Goal: Information Seeking & Learning: Learn about a topic

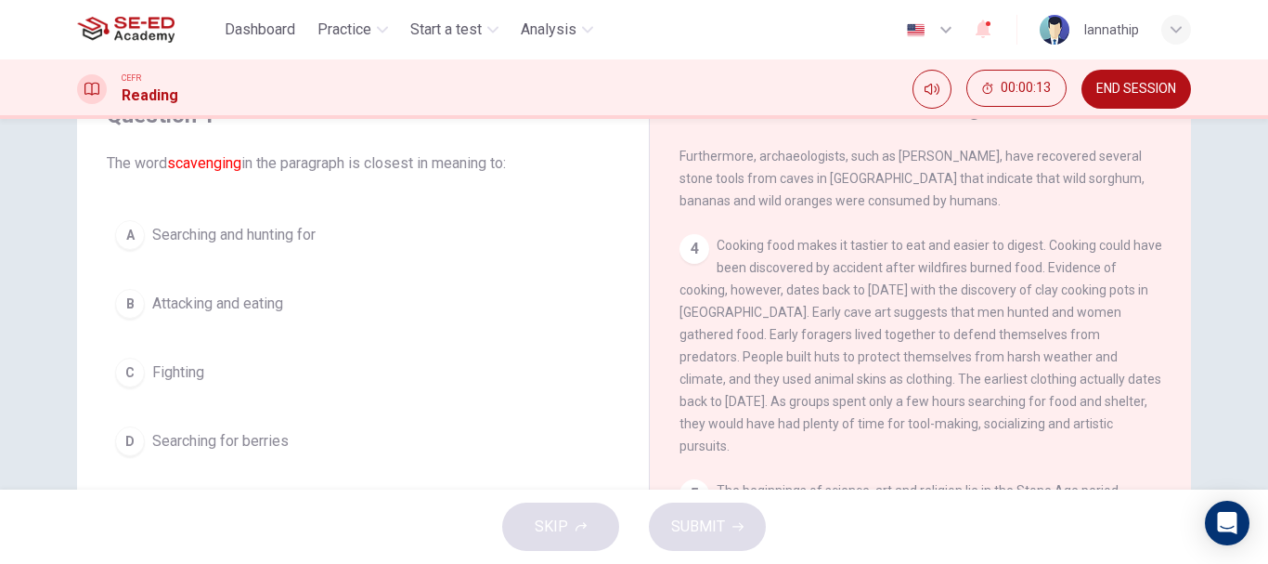
scroll to position [186, 0]
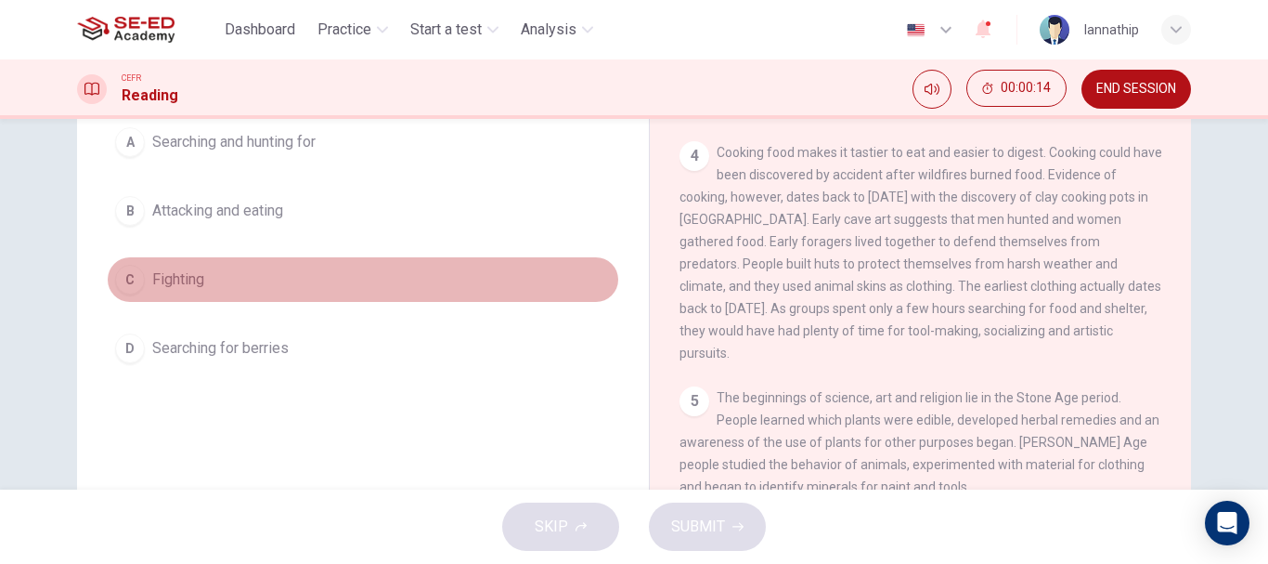
click at [191, 281] on span "Fighting" at bounding box center [178, 279] width 52 height 22
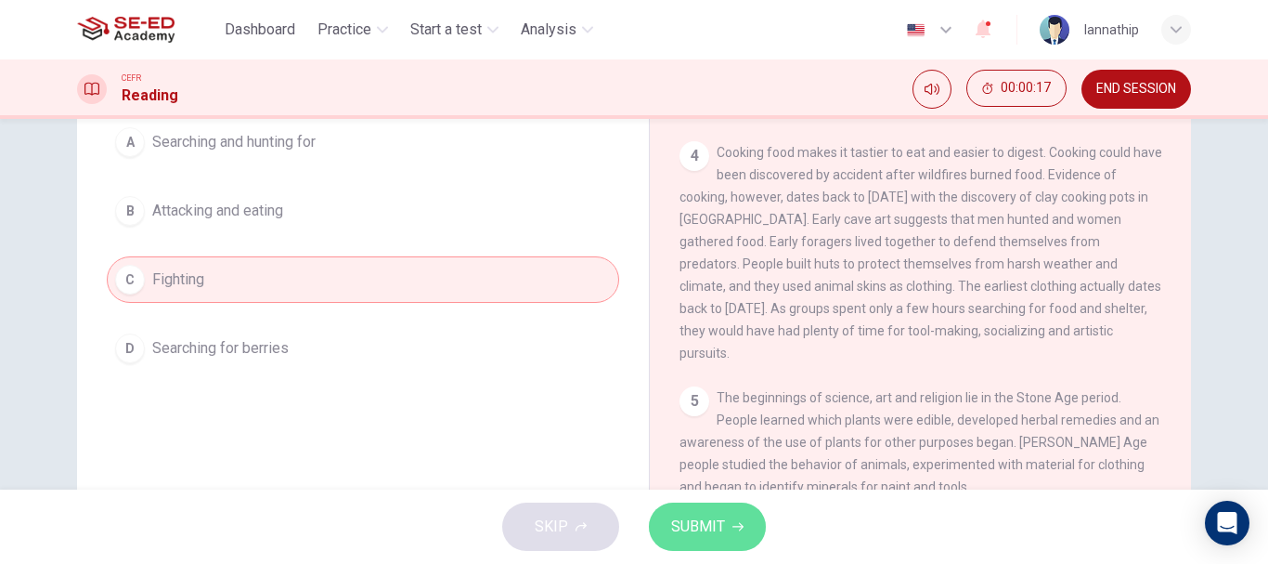
click at [697, 520] on span "SUBMIT" at bounding box center [698, 526] width 54 height 26
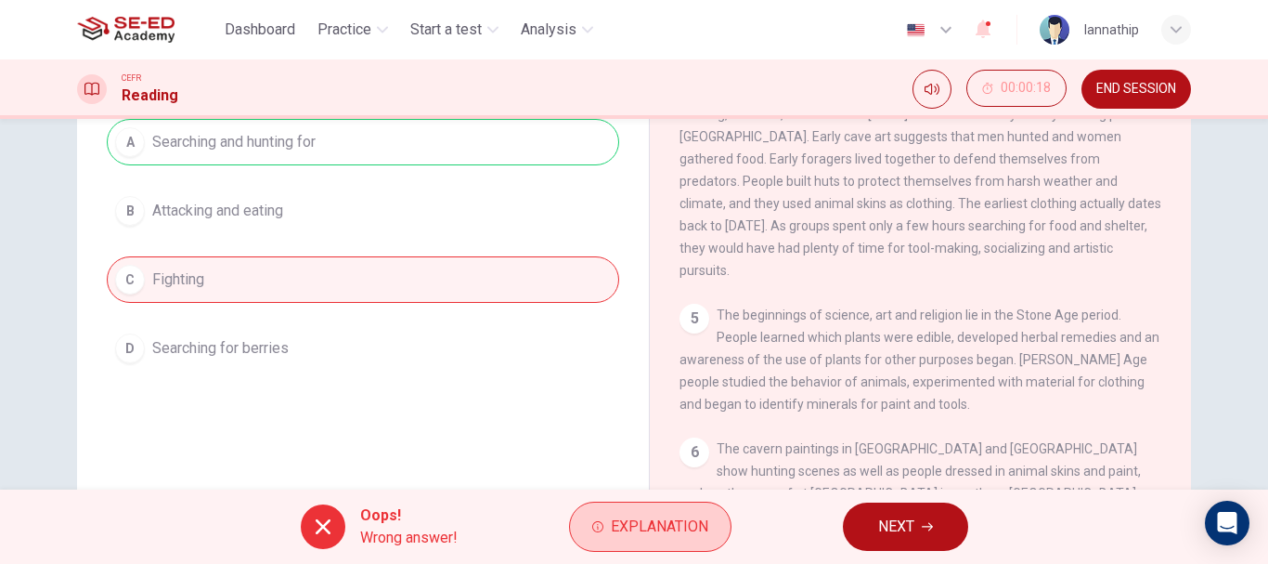
scroll to position [661, 0]
click at [630, 529] on span "Explanation" at bounding box center [659, 526] width 97 height 26
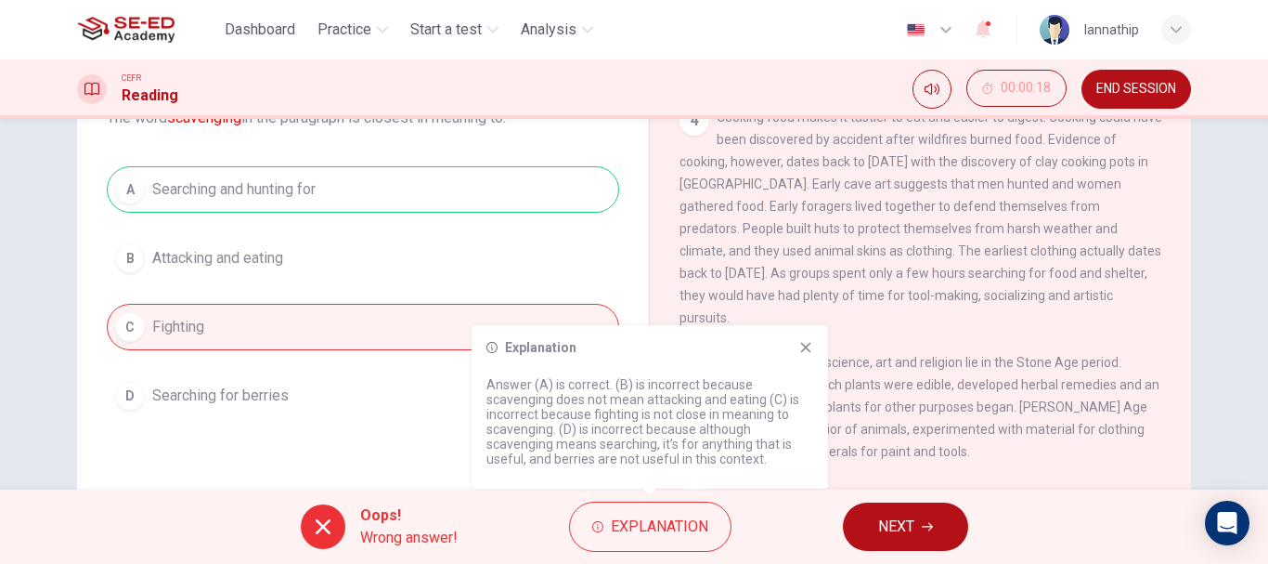
scroll to position [93, 0]
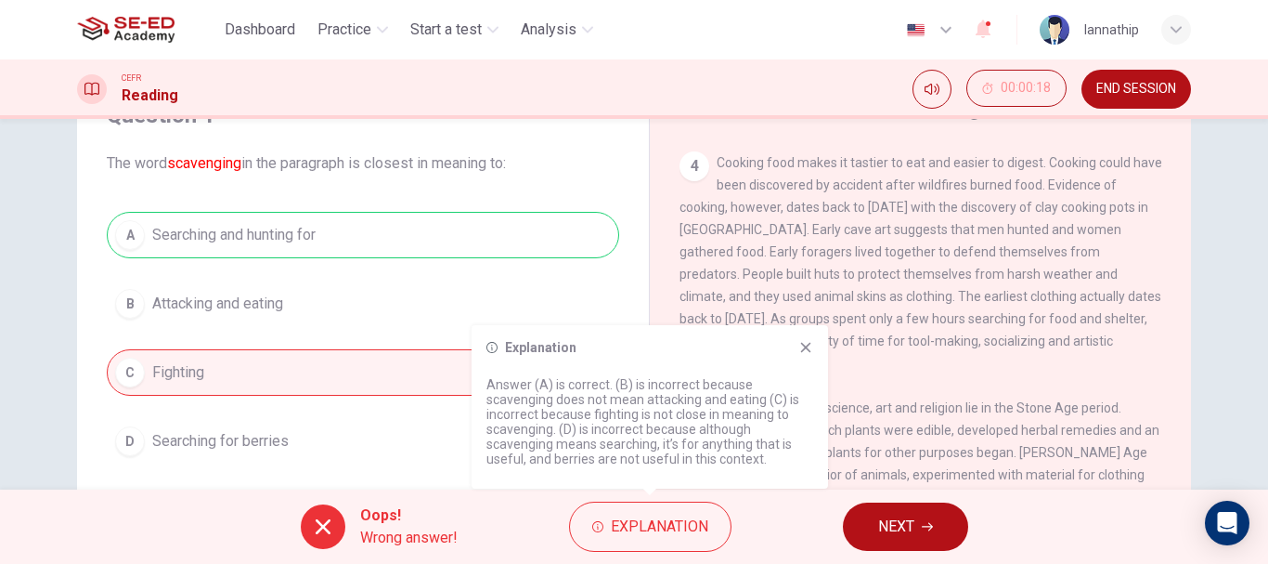
click at [897, 526] on span "NEXT" at bounding box center [896, 526] width 36 height 26
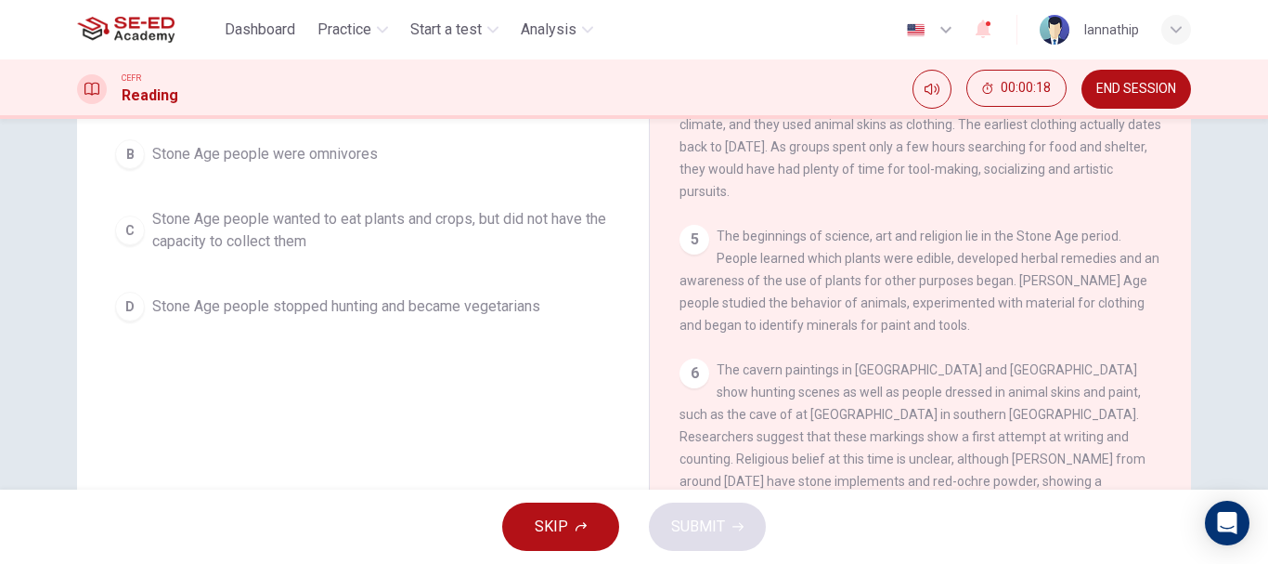
scroll to position [279, 0]
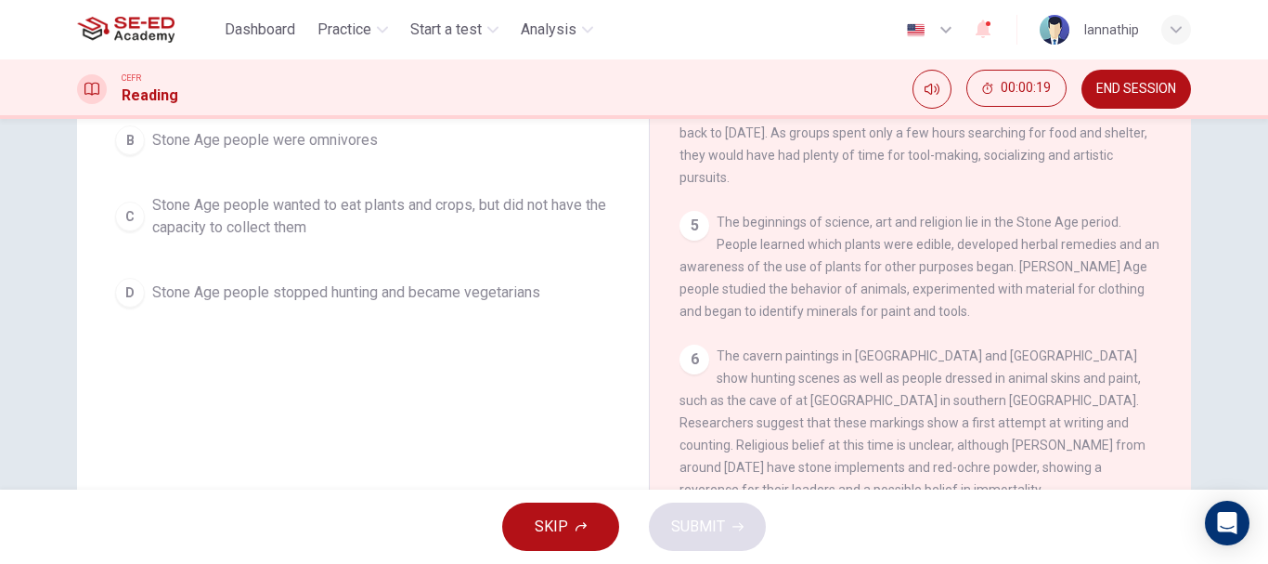
click at [322, 214] on span "Stone Age people wanted to eat plants and crops, but did not have the capacity …" at bounding box center [381, 216] width 459 height 45
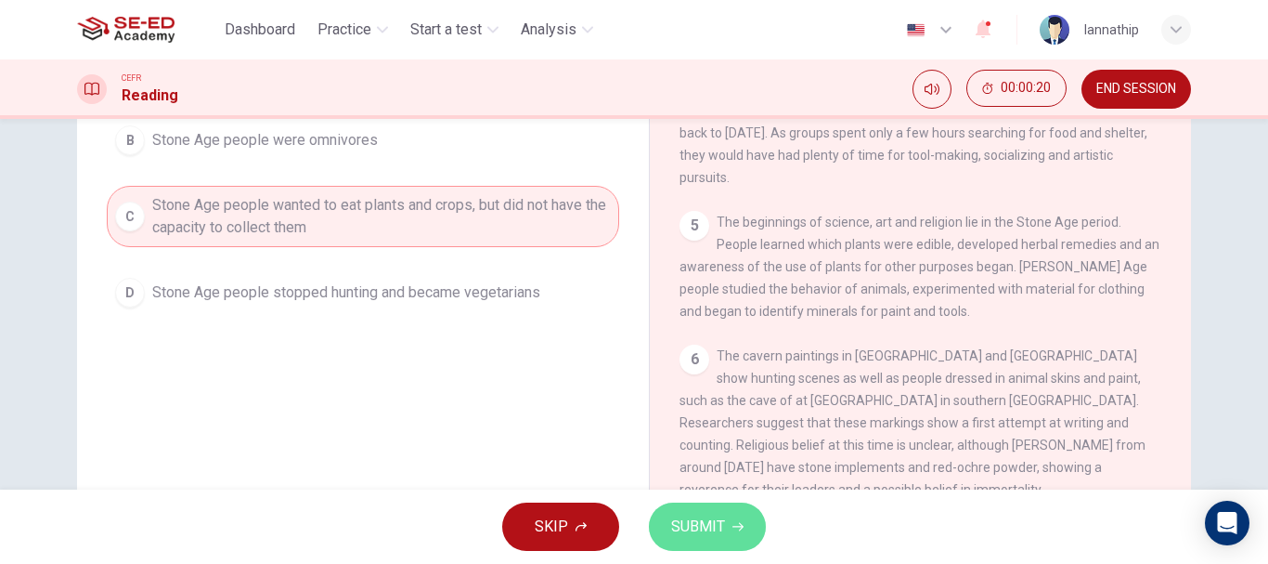
click at [690, 511] on button "SUBMIT" at bounding box center [707, 526] width 117 height 48
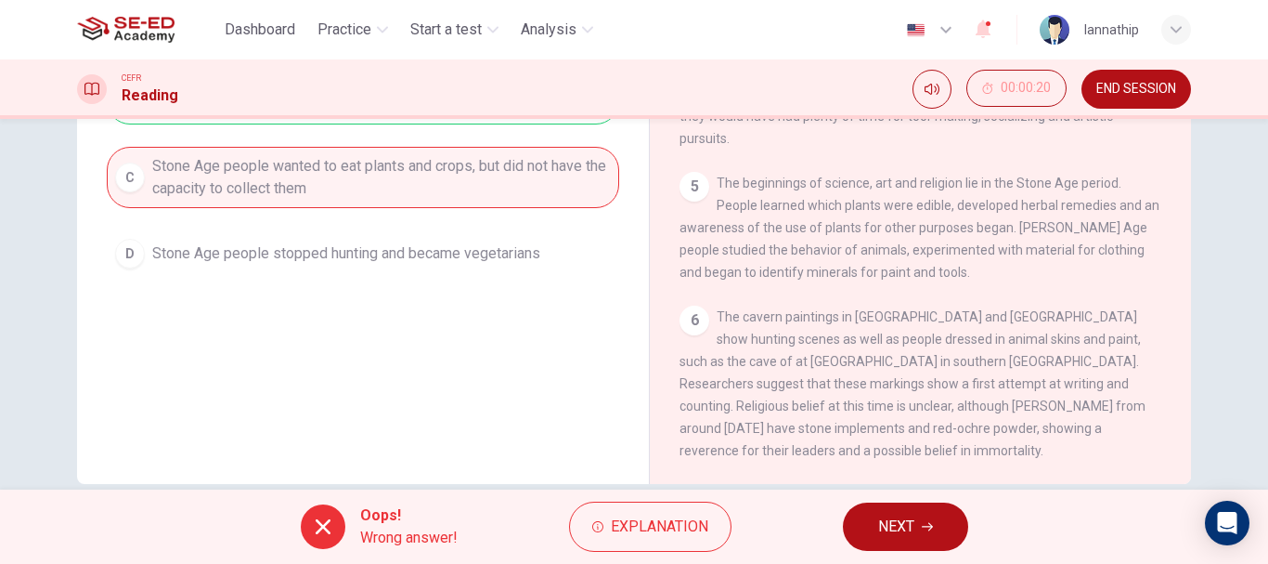
scroll to position [349, 0]
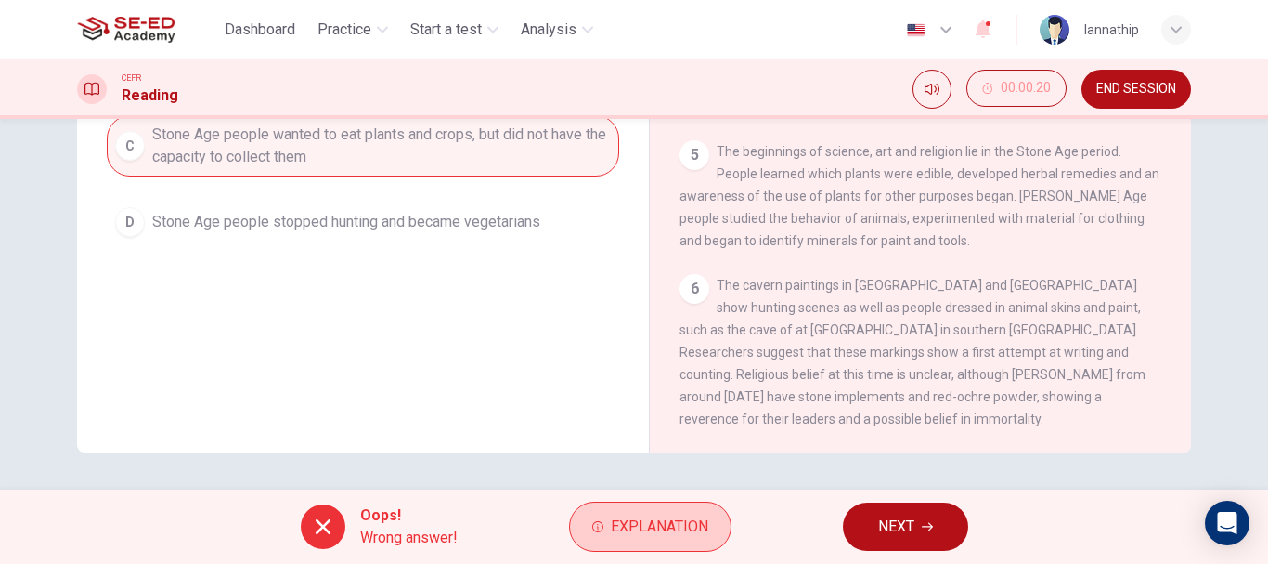
click at [637, 528] on span "Explanation" at bounding box center [659, 526] width 97 height 26
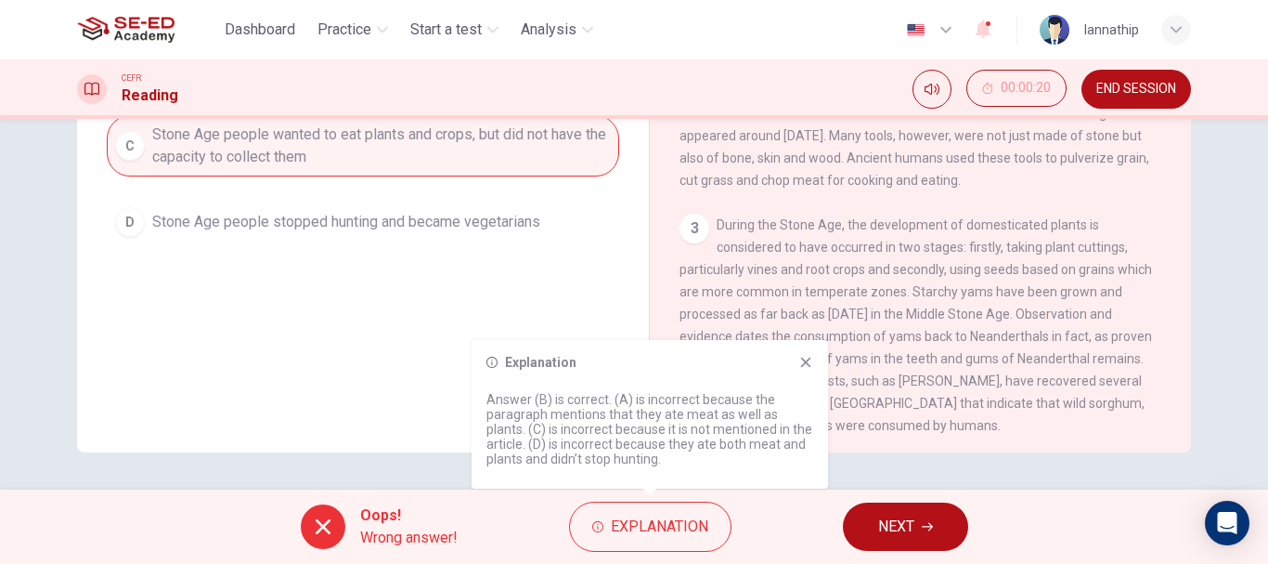
scroll to position [0, 0]
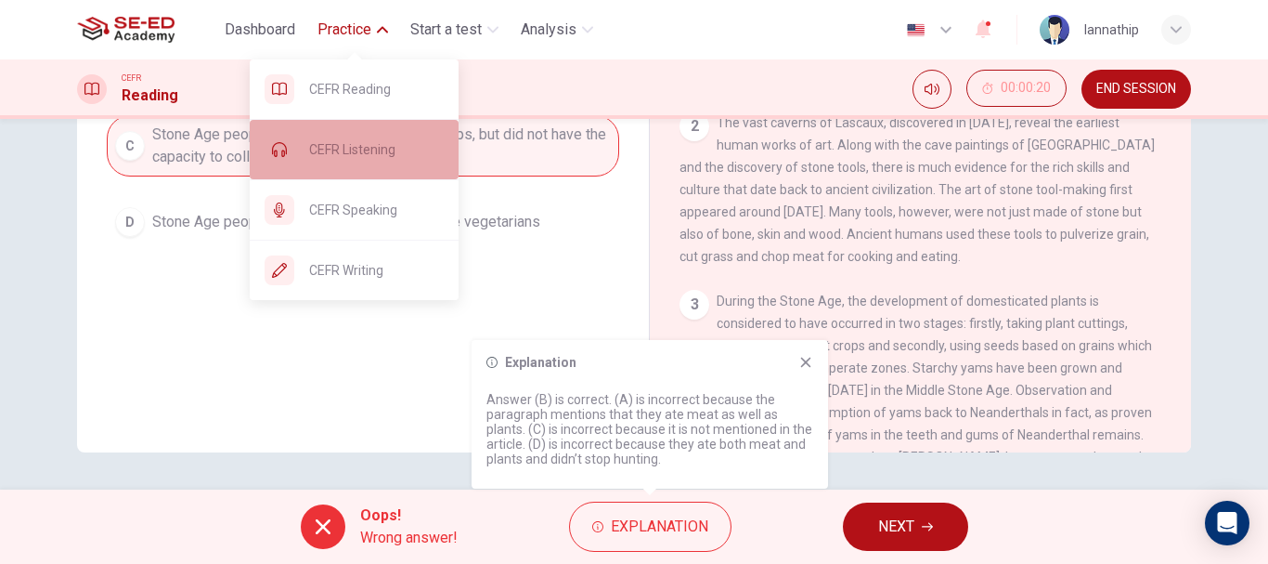
click at [341, 153] on span "CEFR Listening" at bounding box center [376, 149] width 135 height 22
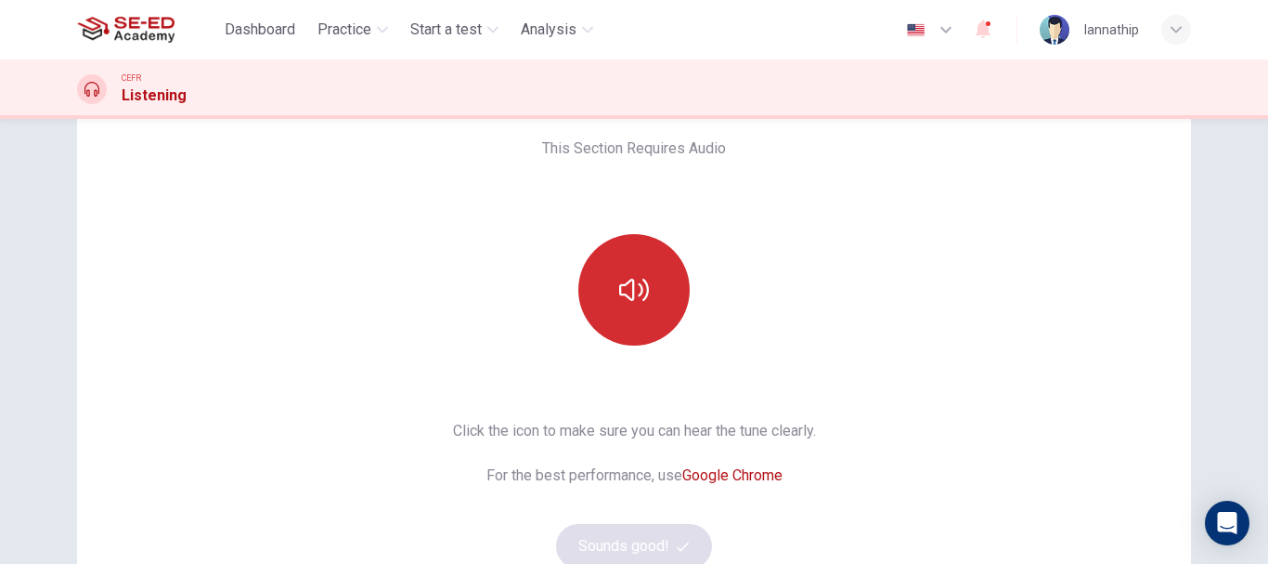
click at [643, 308] on button "button" at bounding box center [633, 289] width 111 height 111
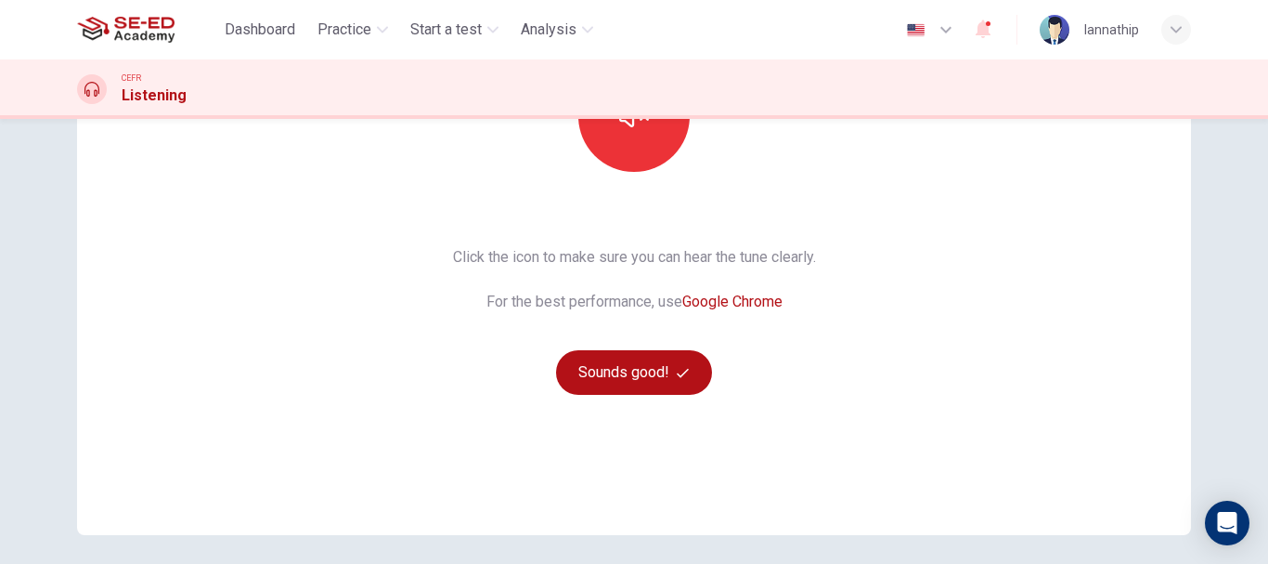
scroll to position [279, 0]
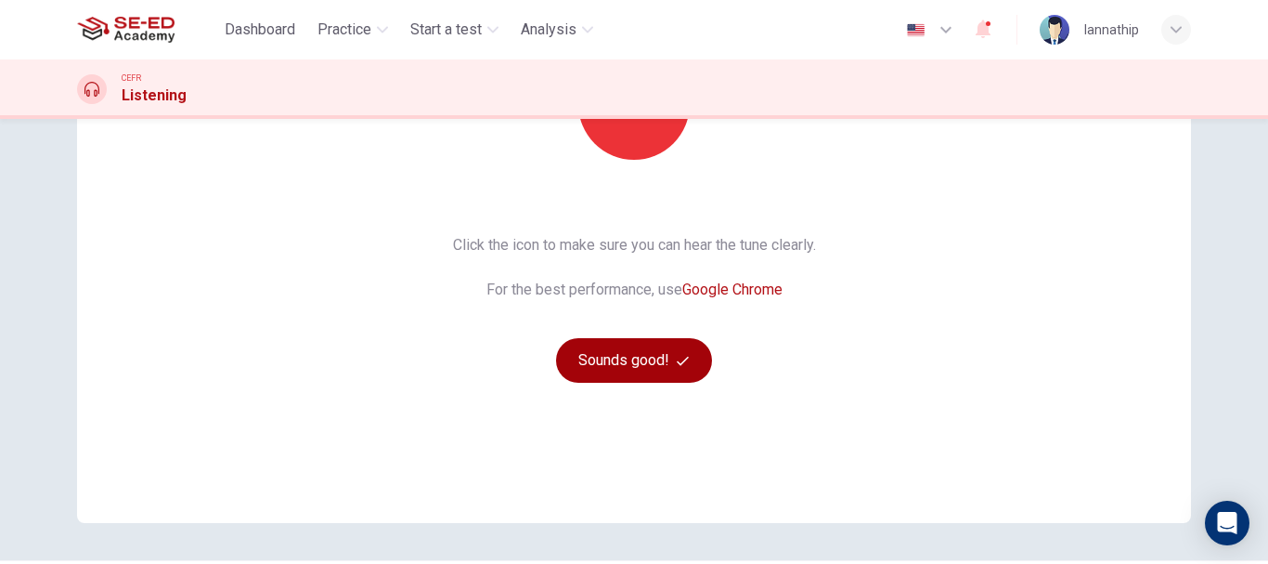
click at [632, 362] on button "Sounds good!" at bounding box center [634, 360] width 156 height 45
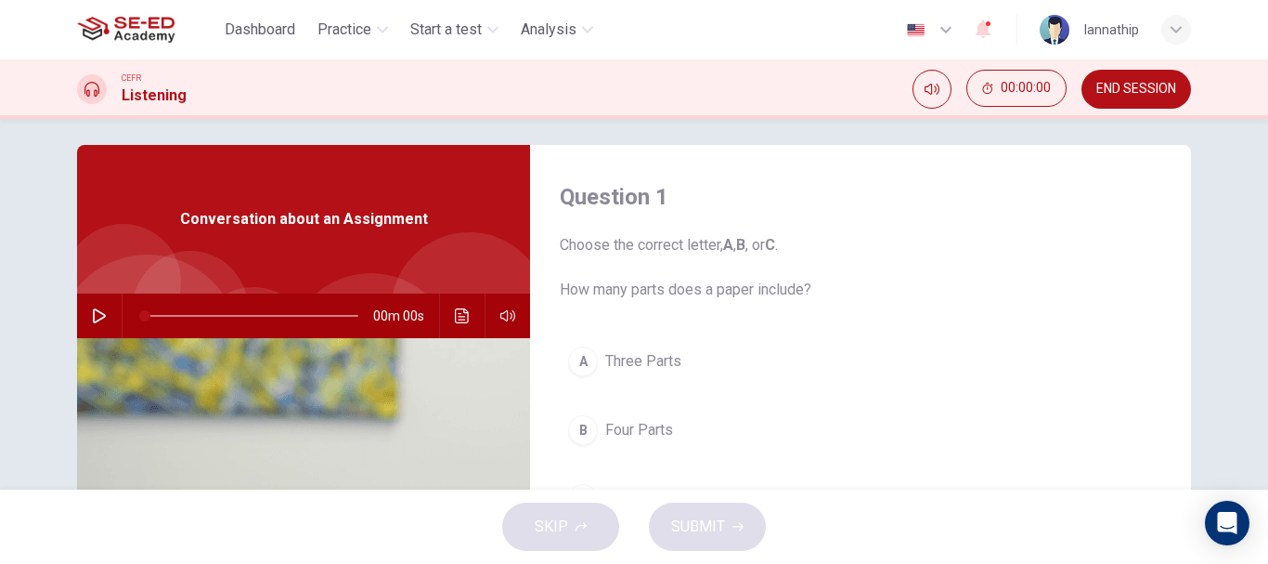
scroll to position [0, 0]
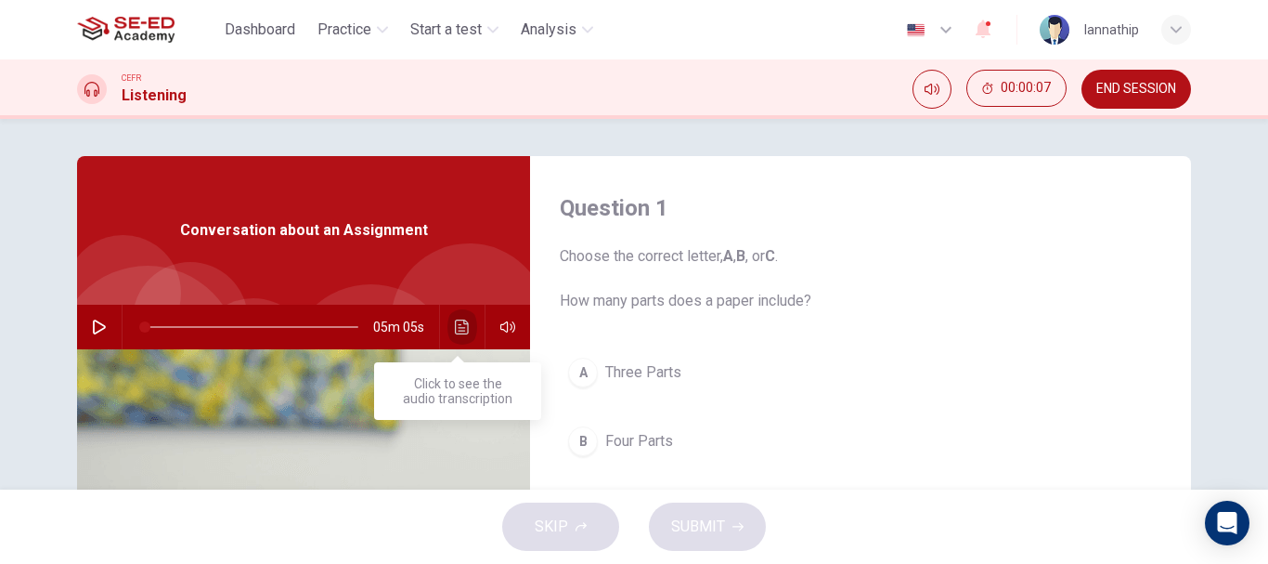
click at [455, 328] on icon "Click to see the audio transcription" at bounding box center [462, 326] width 14 height 15
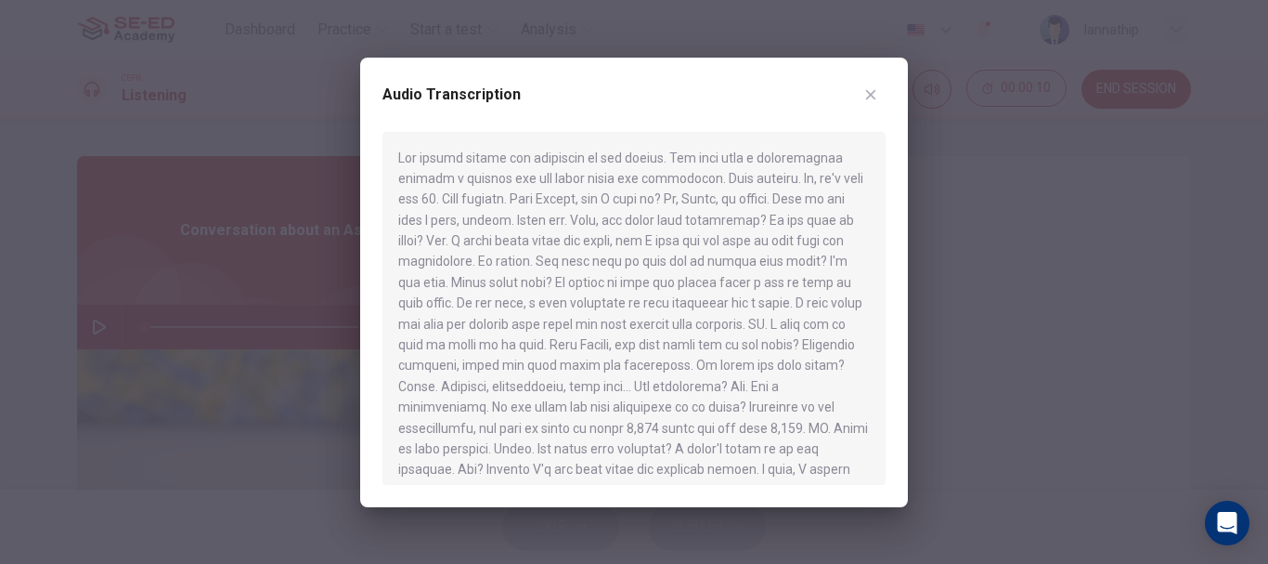
click at [868, 95] on icon "button" at bounding box center [871, 94] width 15 height 15
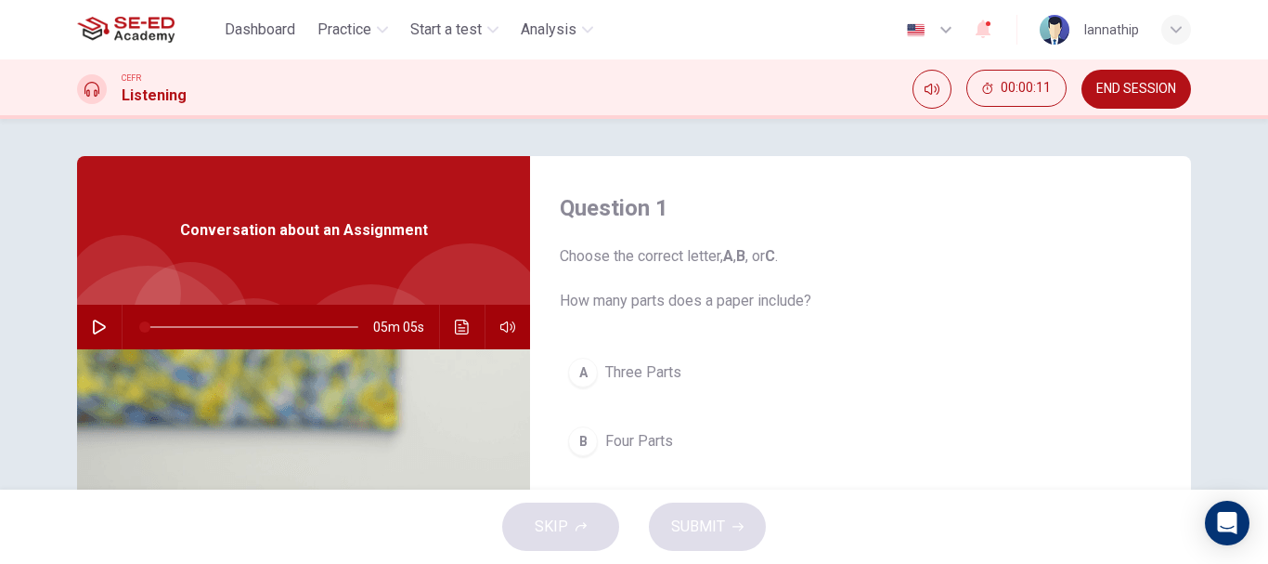
click at [95, 330] on icon "button" at bounding box center [99, 326] width 15 height 15
type input "1"
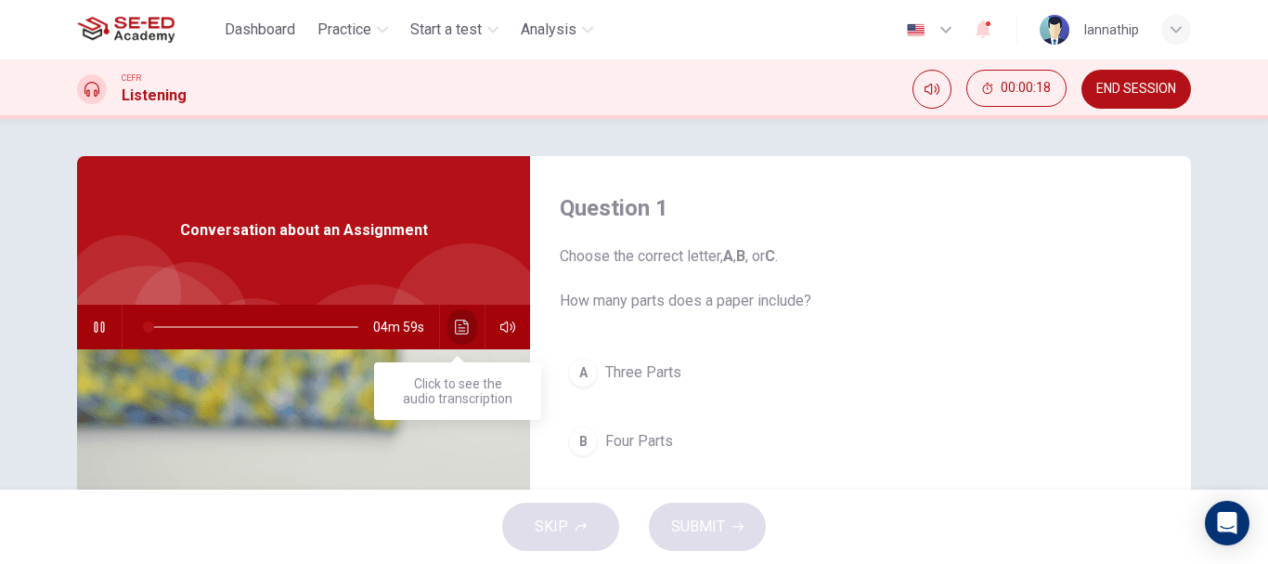
click at [455, 329] on icon "Click to see the audio transcription" at bounding box center [462, 326] width 15 height 15
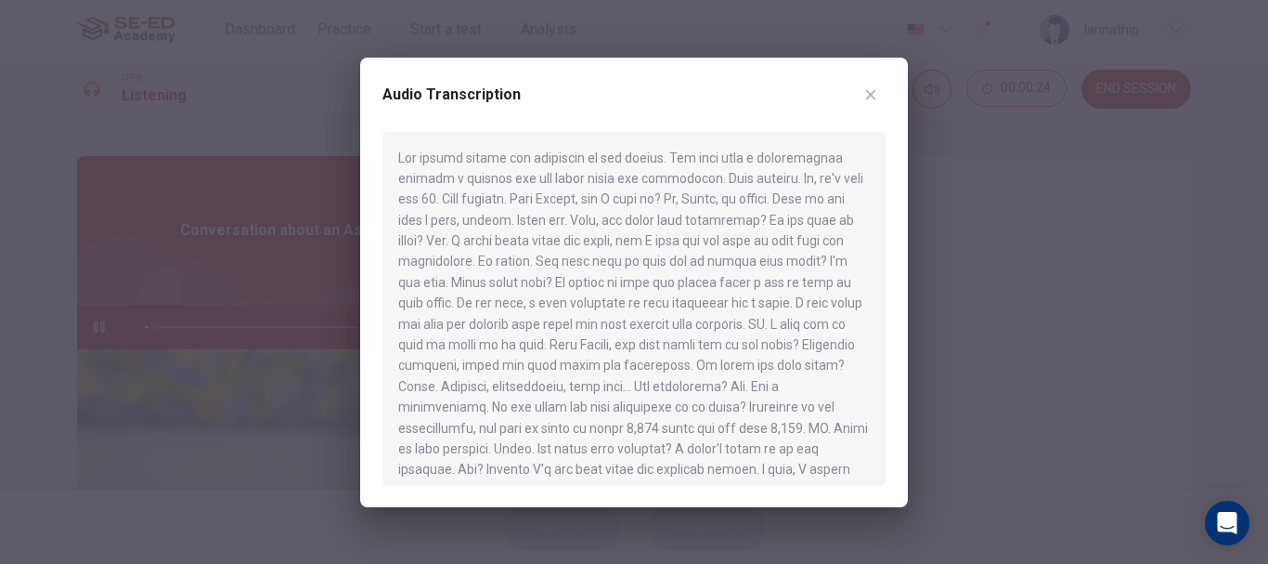
drag, startPoint x: 708, startPoint y: 175, endPoint x: 831, endPoint y: 182, distance: 122.7
click at [831, 182] on div at bounding box center [634, 308] width 503 height 353
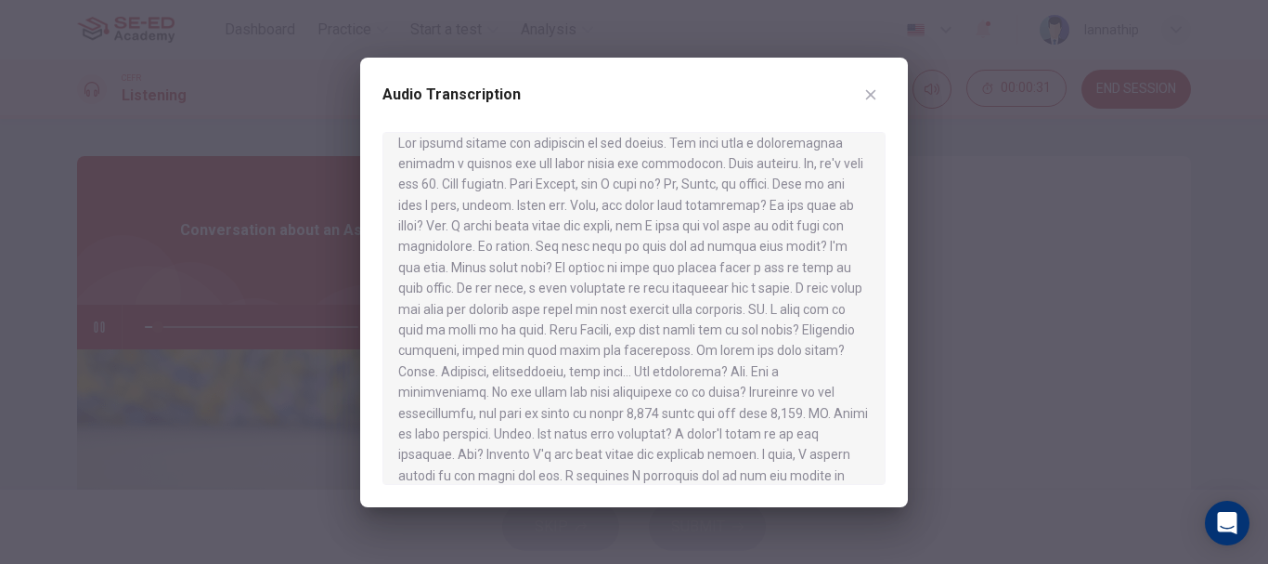
click at [869, 97] on icon "button" at bounding box center [871, 94] width 15 height 15
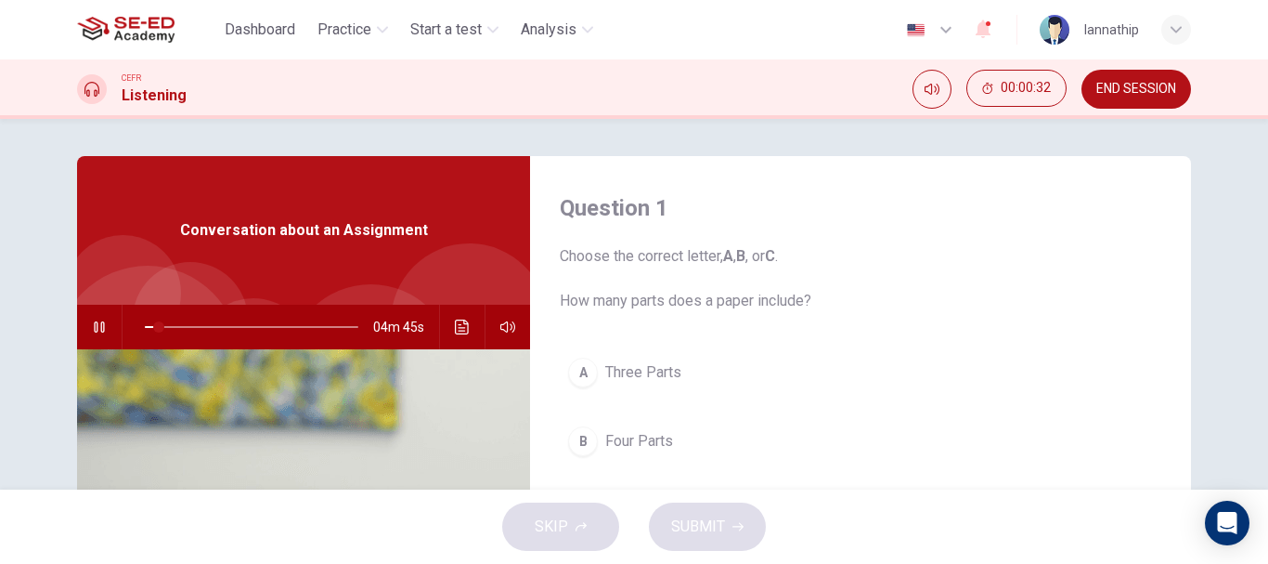
click at [969, 143] on div "Question 1 Choose the correct letter, A , B , or C . How many parts does a pape…" at bounding box center [634, 304] width 1268 height 370
click at [93, 331] on icon "button" at bounding box center [99, 326] width 15 height 15
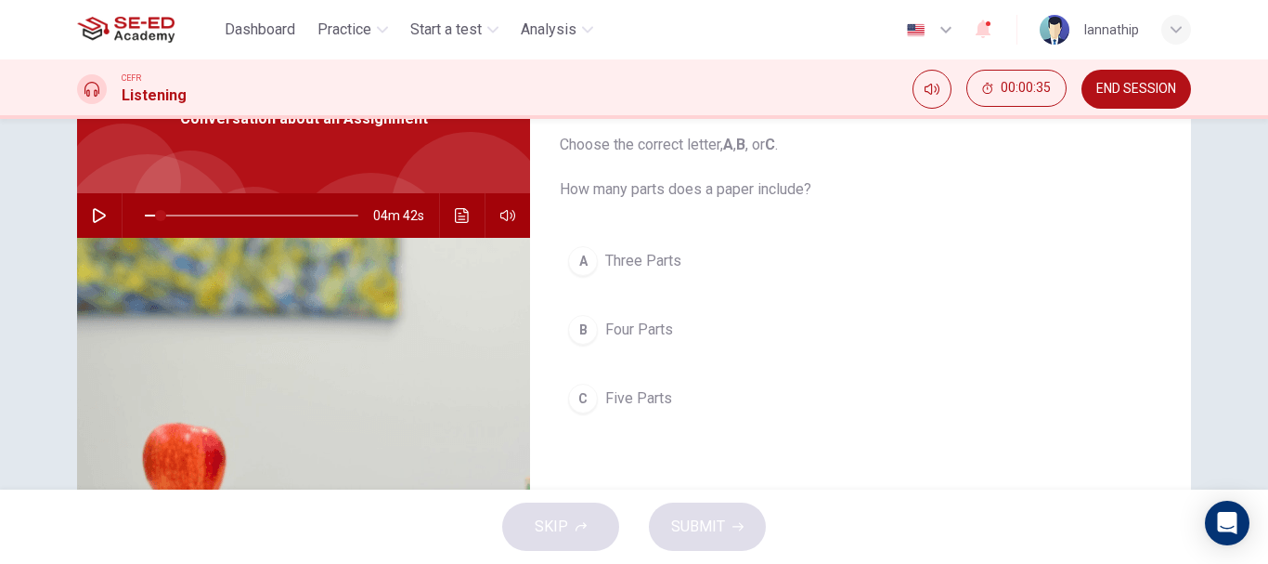
scroll to position [186, 0]
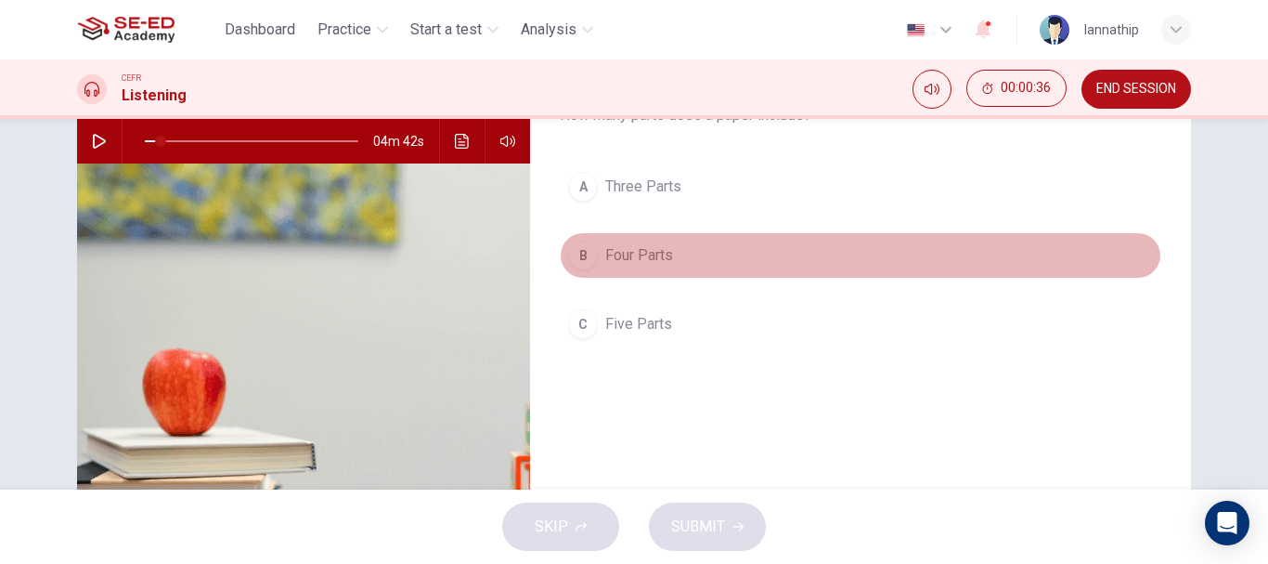
click at [648, 261] on span "Four Parts" at bounding box center [639, 255] width 68 height 22
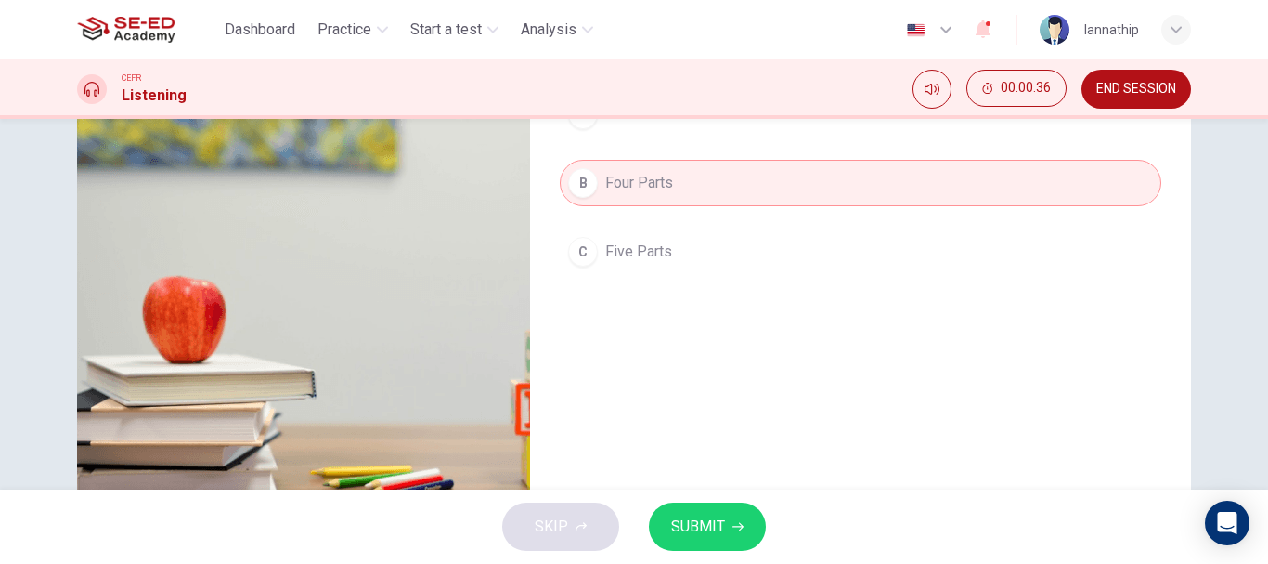
scroll to position [349, 0]
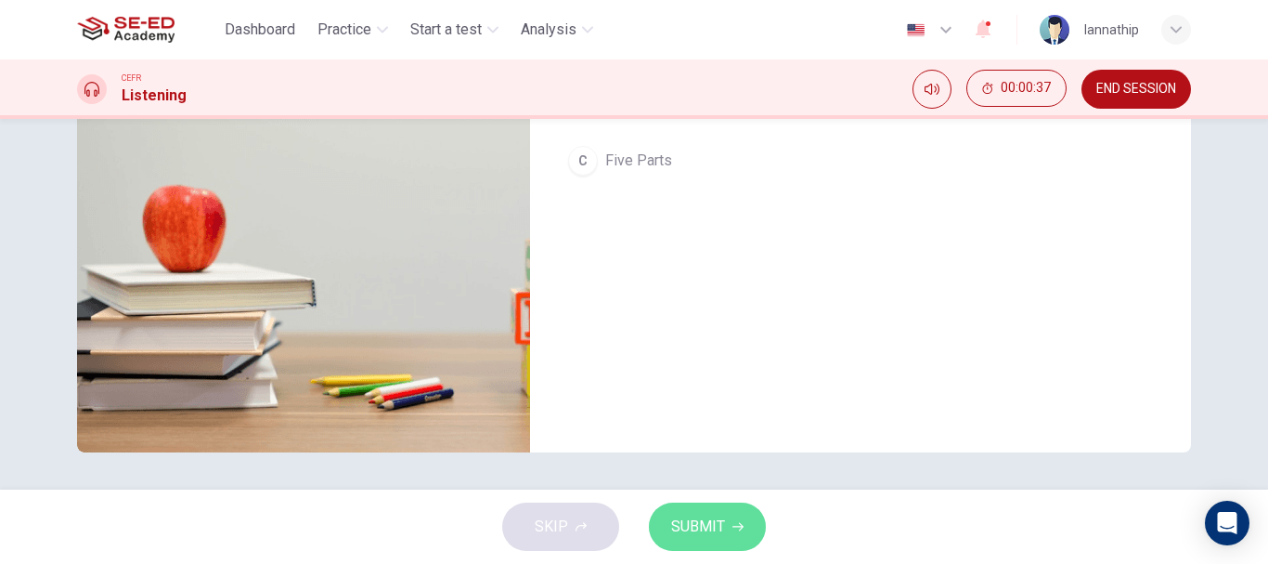
click at [711, 536] on span "SUBMIT" at bounding box center [698, 526] width 54 height 26
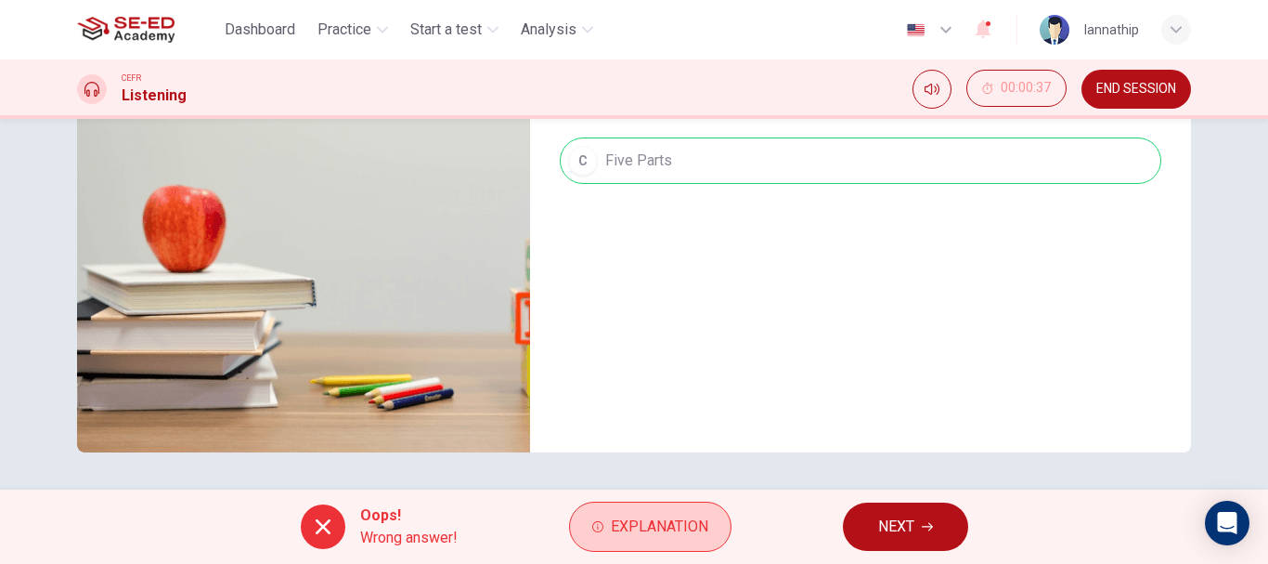
click at [638, 544] on button "Explanation" at bounding box center [650, 526] width 162 height 50
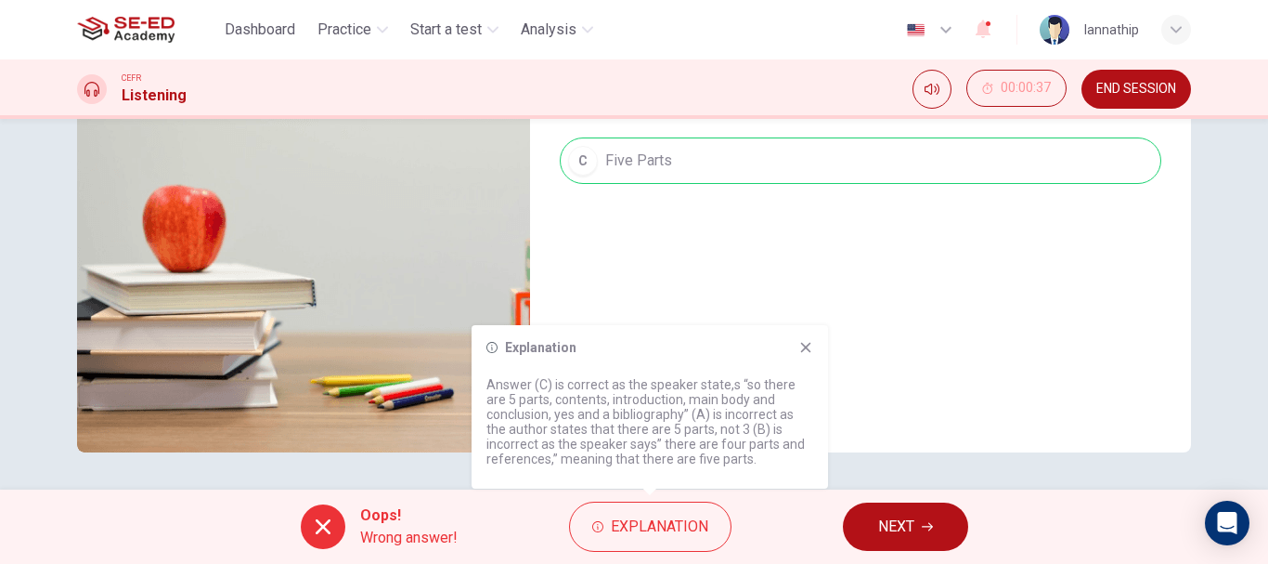
click at [890, 531] on span "NEXT" at bounding box center [896, 526] width 36 height 26
type input "8"
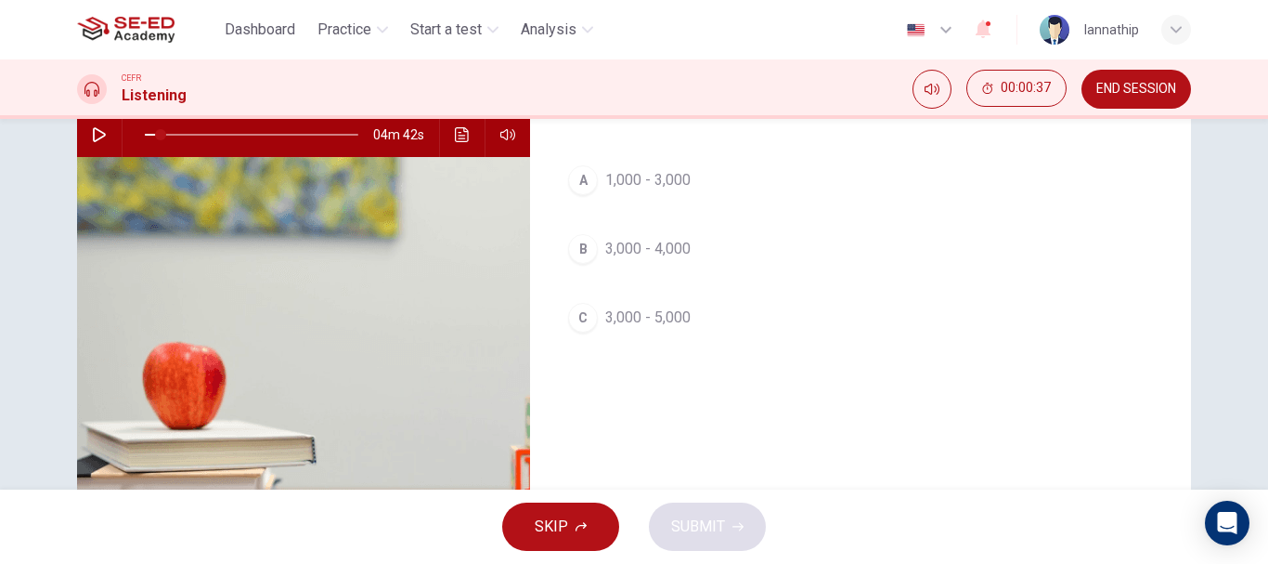
scroll to position [0, 0]
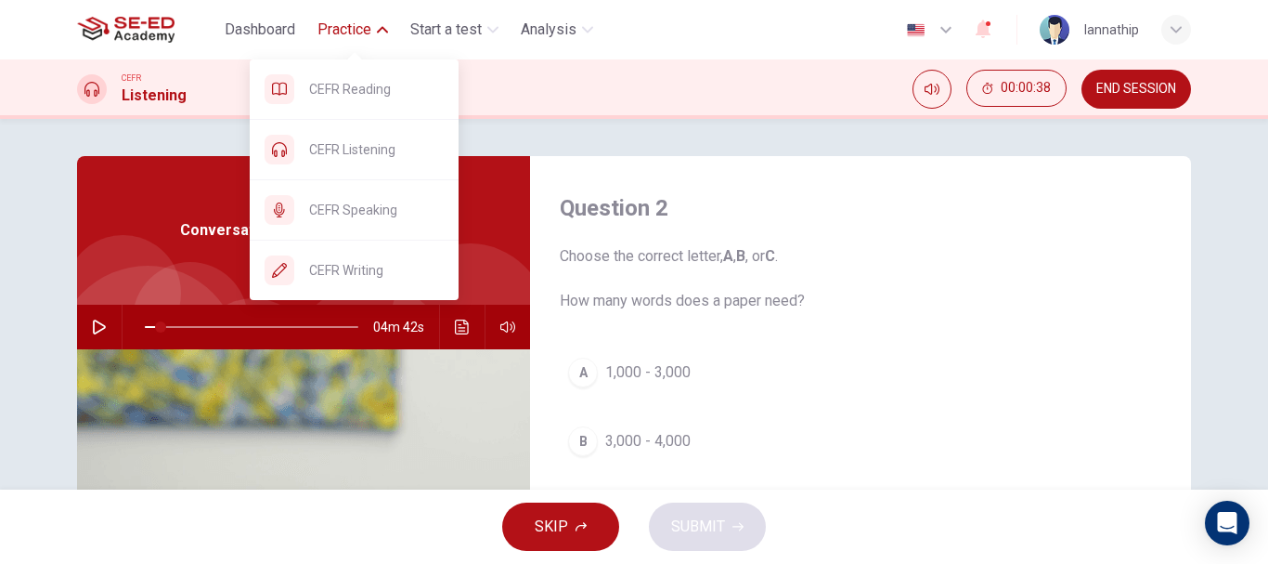
click at [353, 26] on span "Practice" at bounding box center [345, 30] width 54 height 22
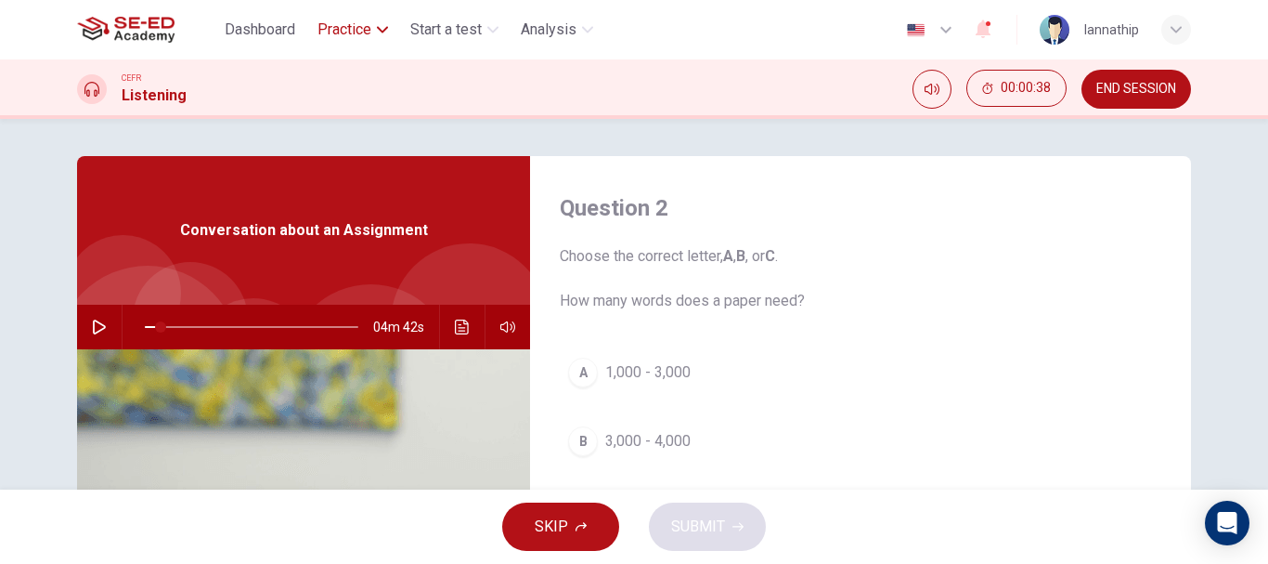
click at [353, 26] on span "Practice" at bounding box center [345, 30] width 54 height 22
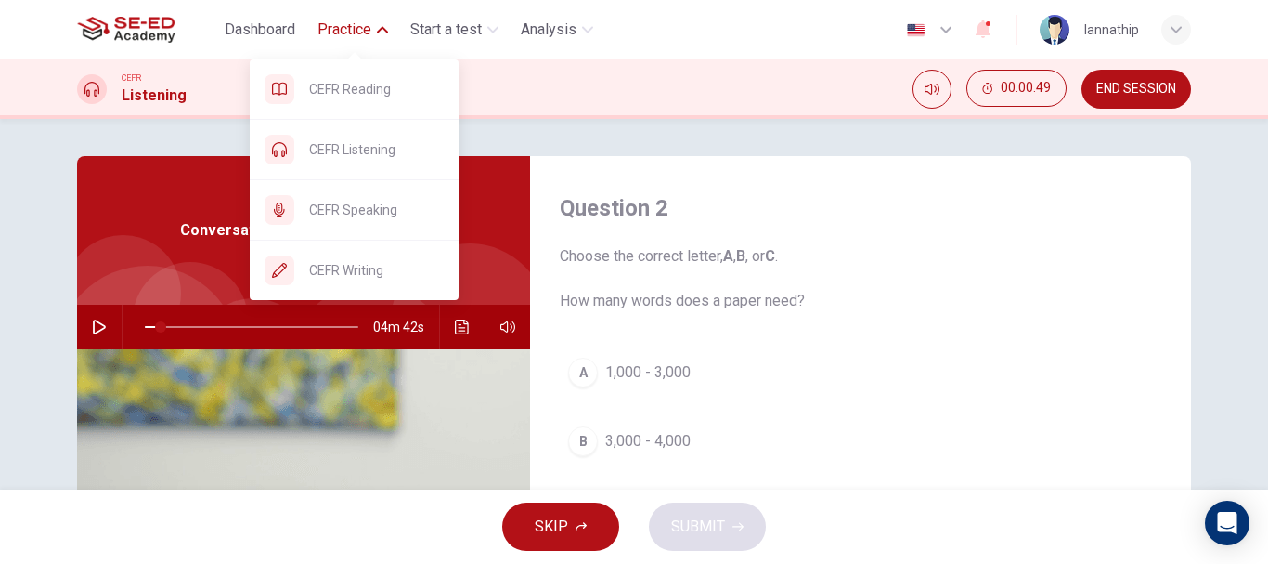
click at [333, 21] on span "Practice" at bounding box center [345, 30] width 54 height 22
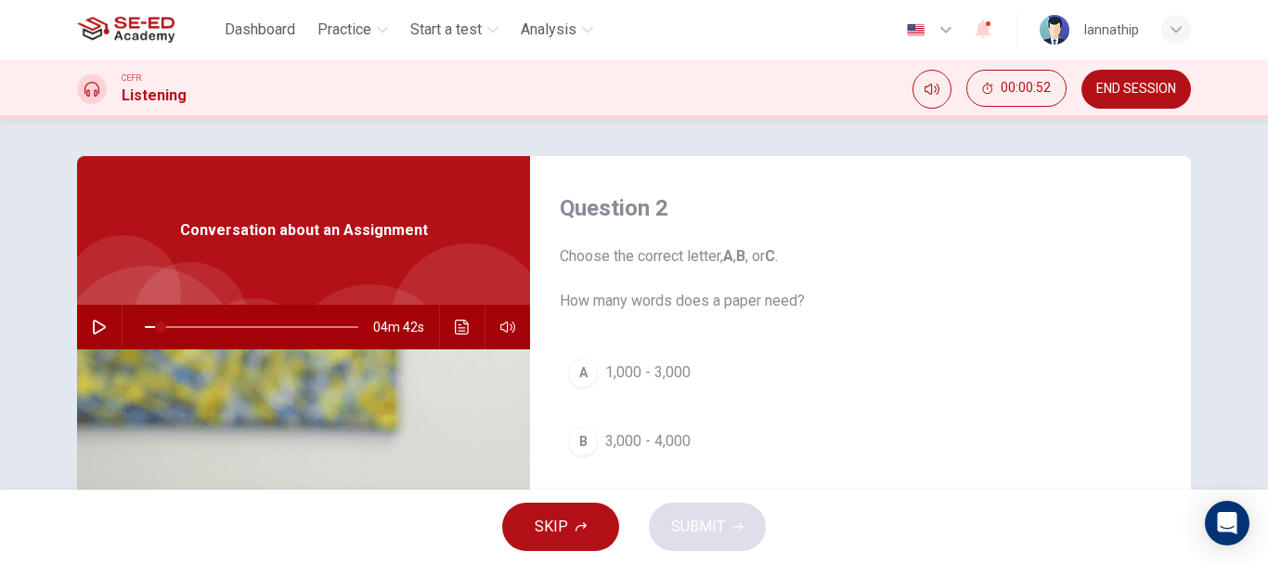
drag, startPoint x: 150, startPoint y: 19, endPoint x: 702, endPoint y: 113, distance: 559.6
click at [149, 19] on img at bounding box center [125, 29] width 97 height 37
